Goal: Navigation & Orientation: Find specific page/section

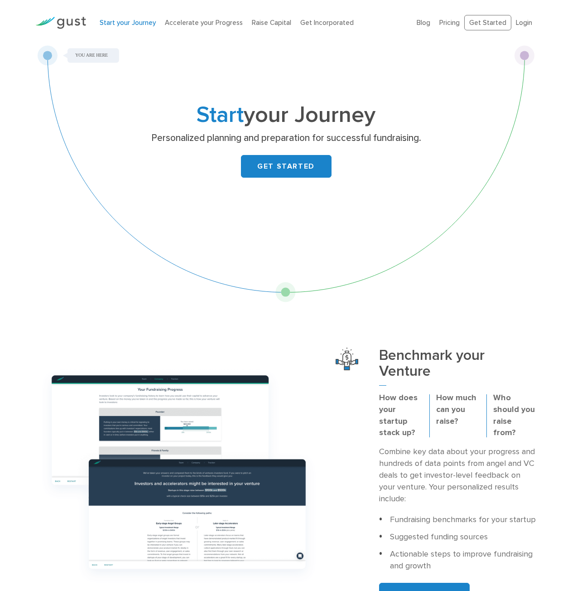
click at [151, 27] on li "Start your Journey" at bounding box center [128, 23] width 56 height 10
click at [252, 24] on link "Raise Capital" at bounding box center [271, 23] width 39 height 8
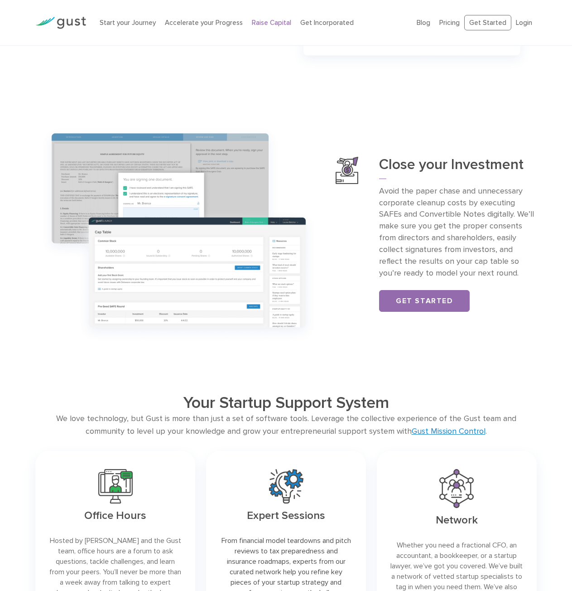
scroll to position [544, 0]
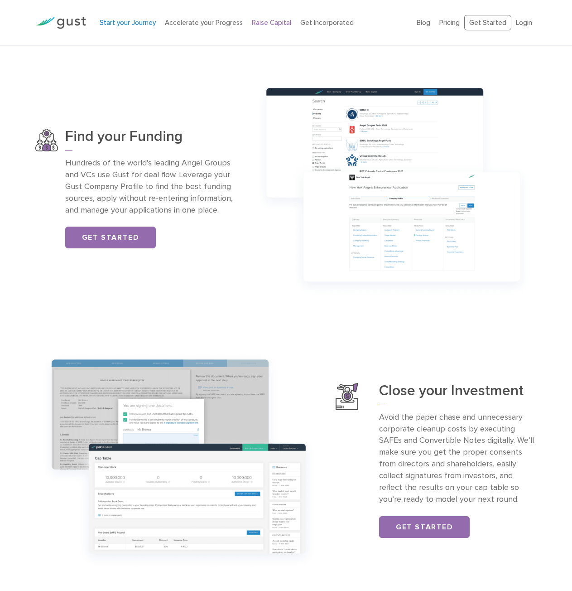
click at [134, 29] on div "Start your Journey Accelerate your Progress Raise Capital Get Incorporated" at bounding box center [251, 23] width 317 height 29
click at [140, 19] on link "Start your Journey" at bounding box center [128, 23] width 56 height 8
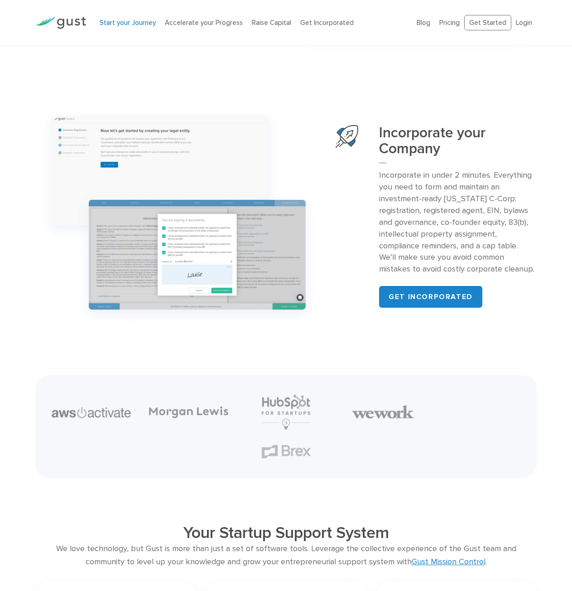
scroll to position [861, 0]
